Goal: Find specific page/section: Find specific page/section

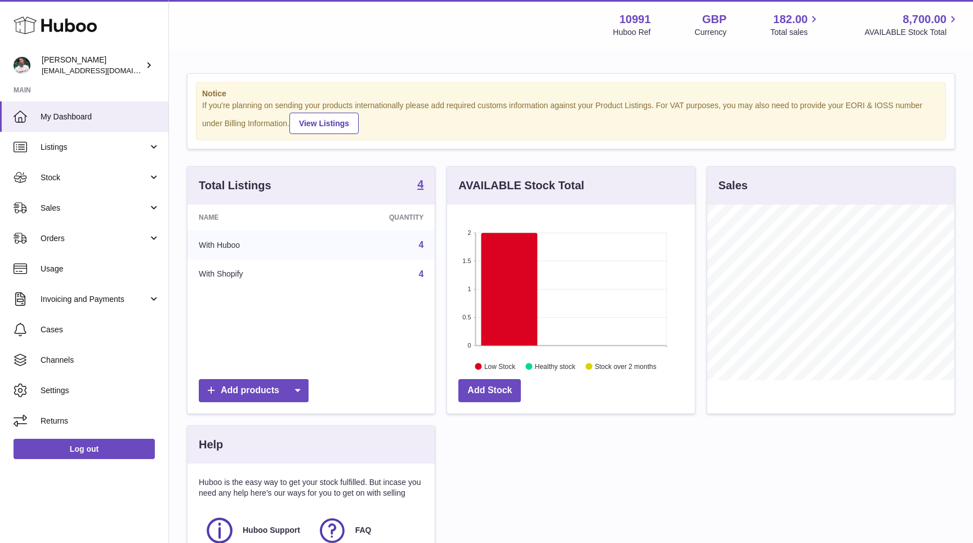
scroll to position [176, 247]
click at [117, 203] on span "Sales" at bounding box center [95, 208] width 108 height 11
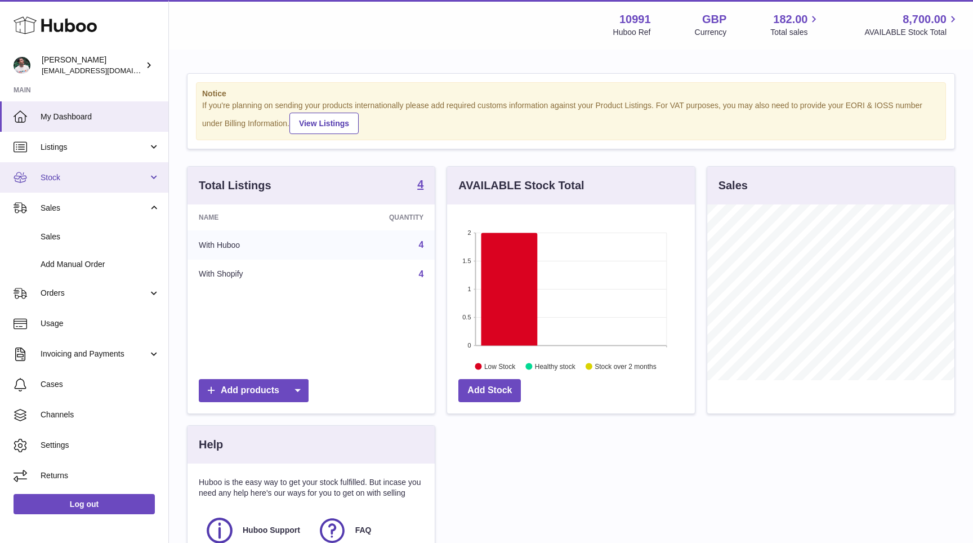
click at [116, 187] on link "Stock" at bounding box center [84, 177] width 168 height 30
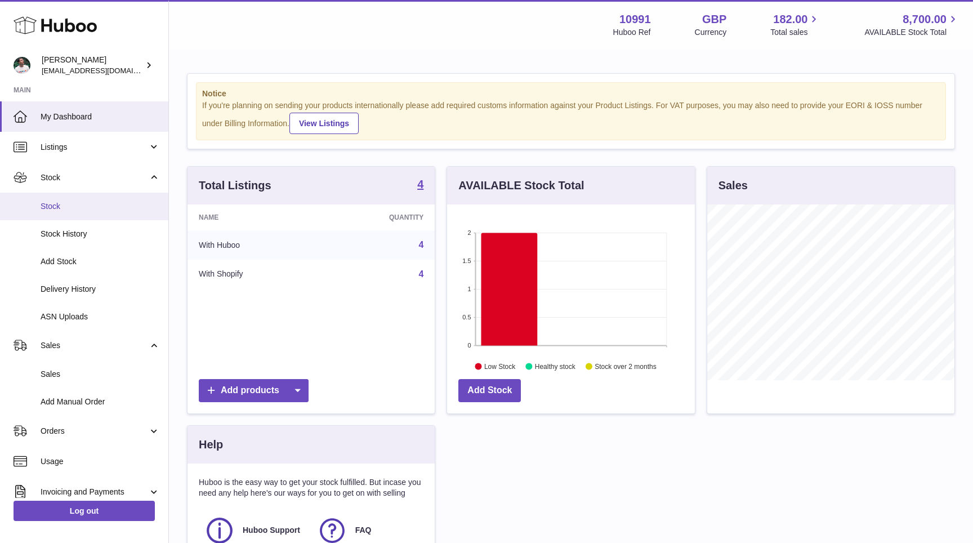
click at [106, 204] on span "Stock" at bounding box center [100, 206] width 119 height 11
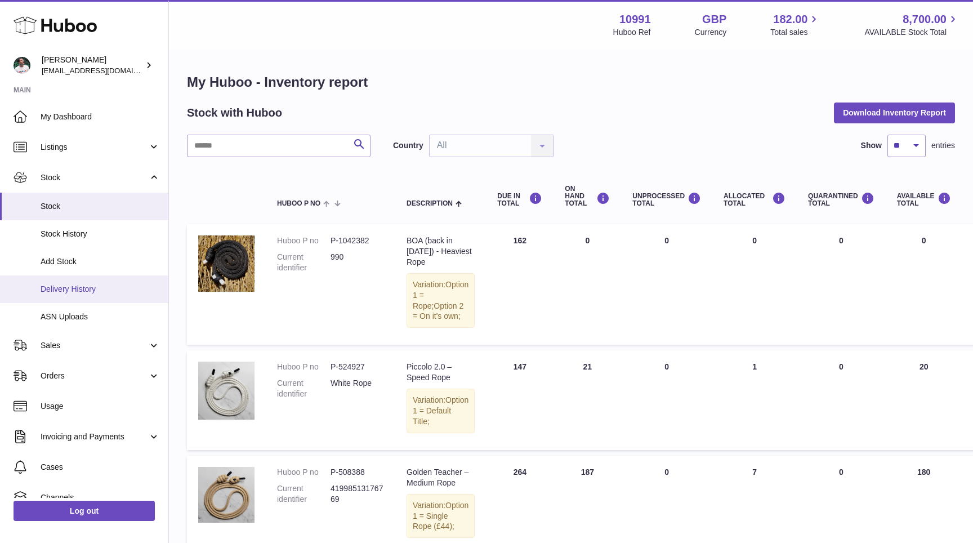
click at [103, 288] on span "Delivery History" at bounding box center [100, 289] width 119 height 11
